Goal: Find specific page/section: Find specific page/section

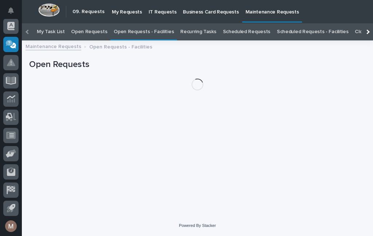
scroll to position [23, 0]
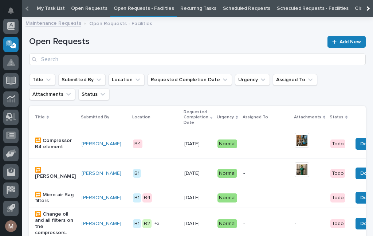
click at [141, 11] on link "Open Requests - Facilities" at bounding box center [144, 8] width 60 height 17
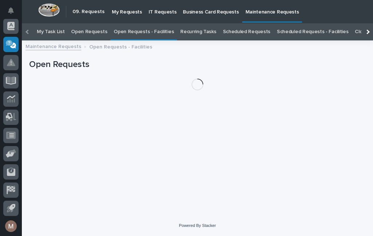
scroll to position [23, 0]
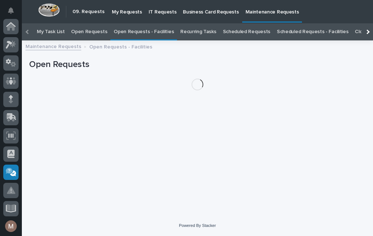
scroll to position [128, 0]
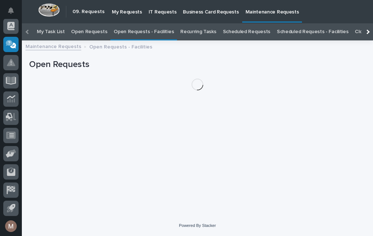
scroll to position [23, 0]
